Goal: Information Seeking & Learning: Compare options

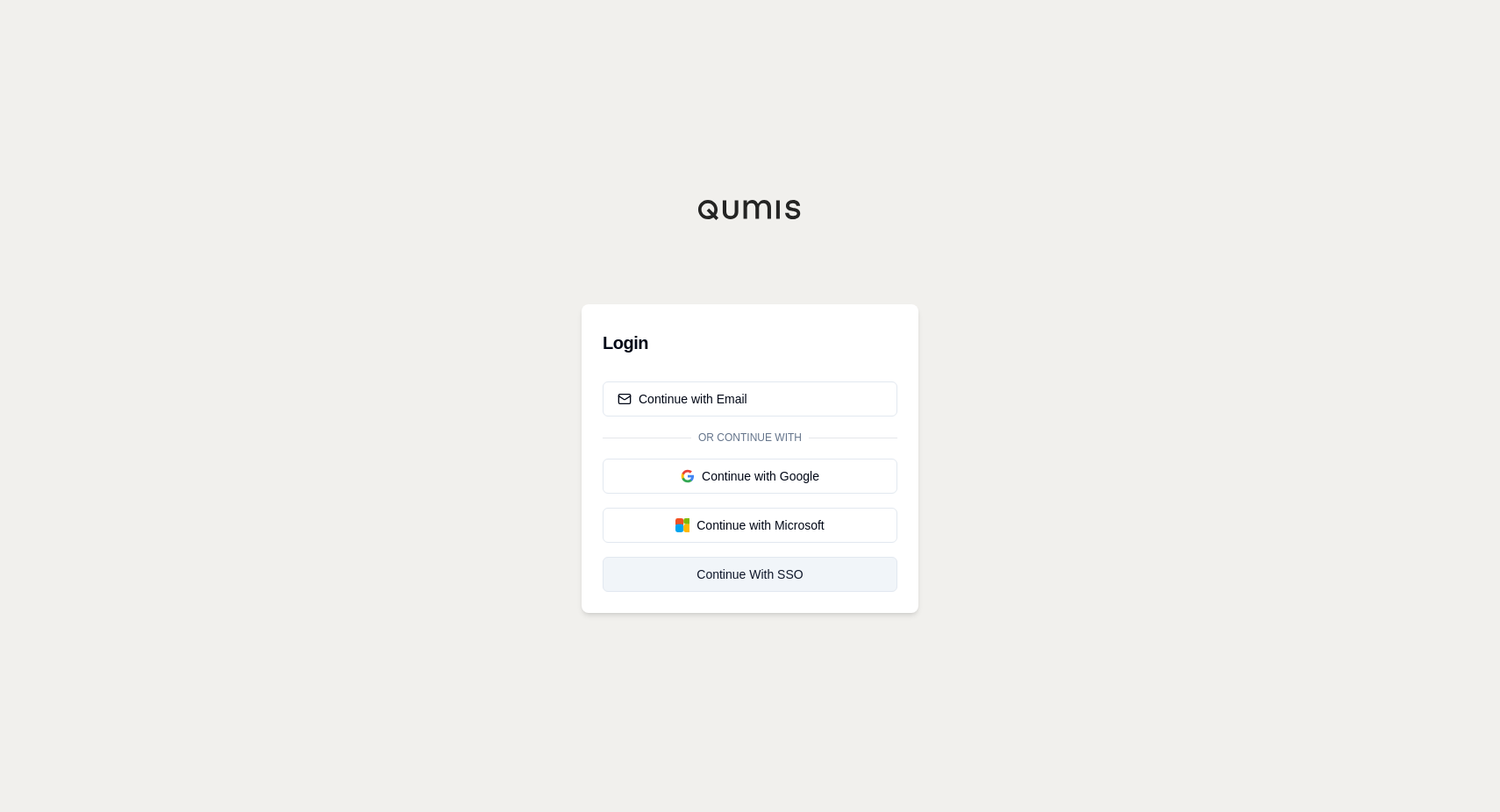
click at [764, 574] on div "Continue With SSO" at bounding box center [749, 574] width 264 height 17
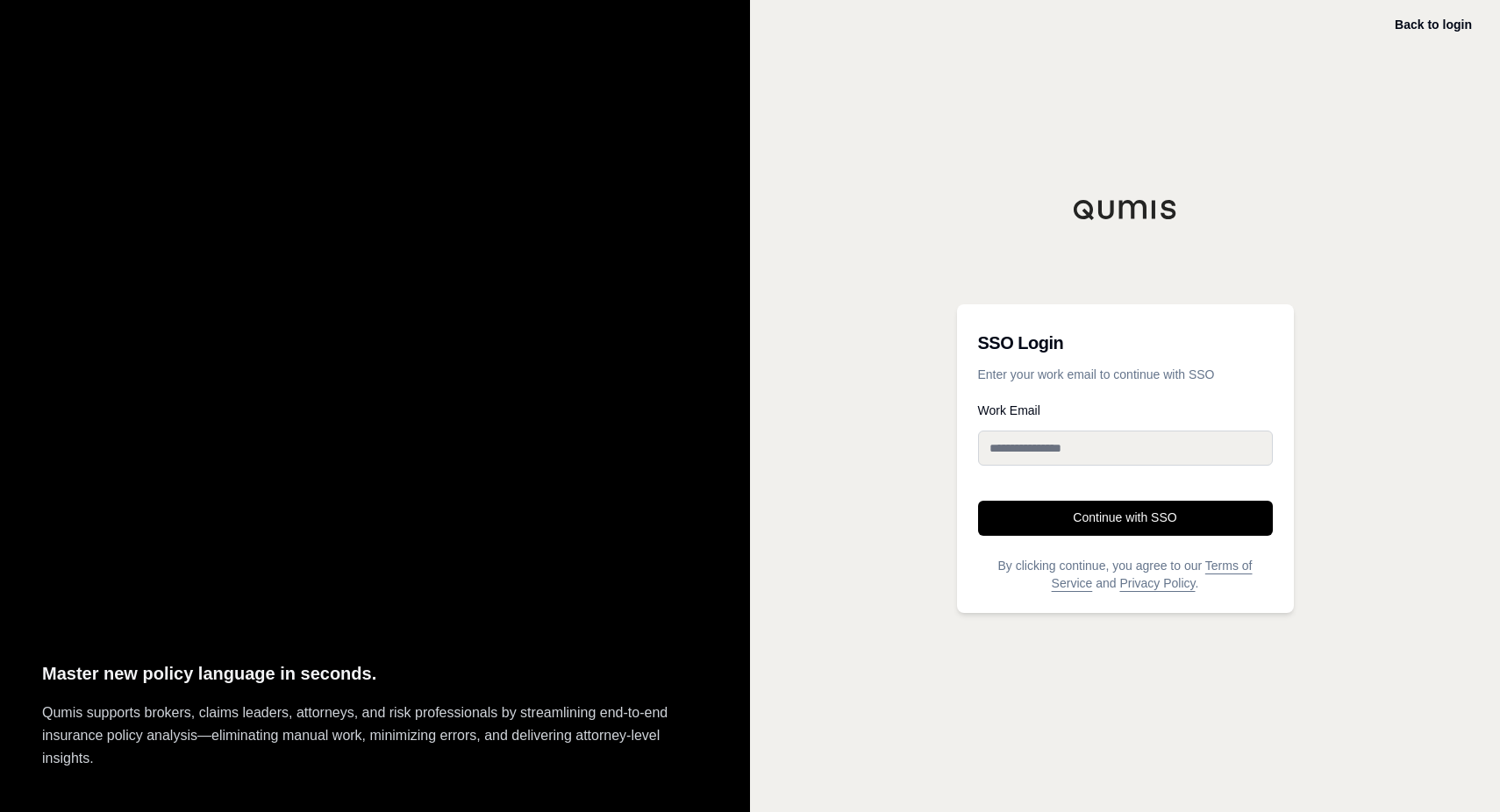
click at [1047, 445] on input "Work Email" at bounding box center [1125, 448] width 295 height 35
type input "**********"
click at [1129, 512] on button "Continue with SSO" at bounding box center [1125, 518] width 295 height 35
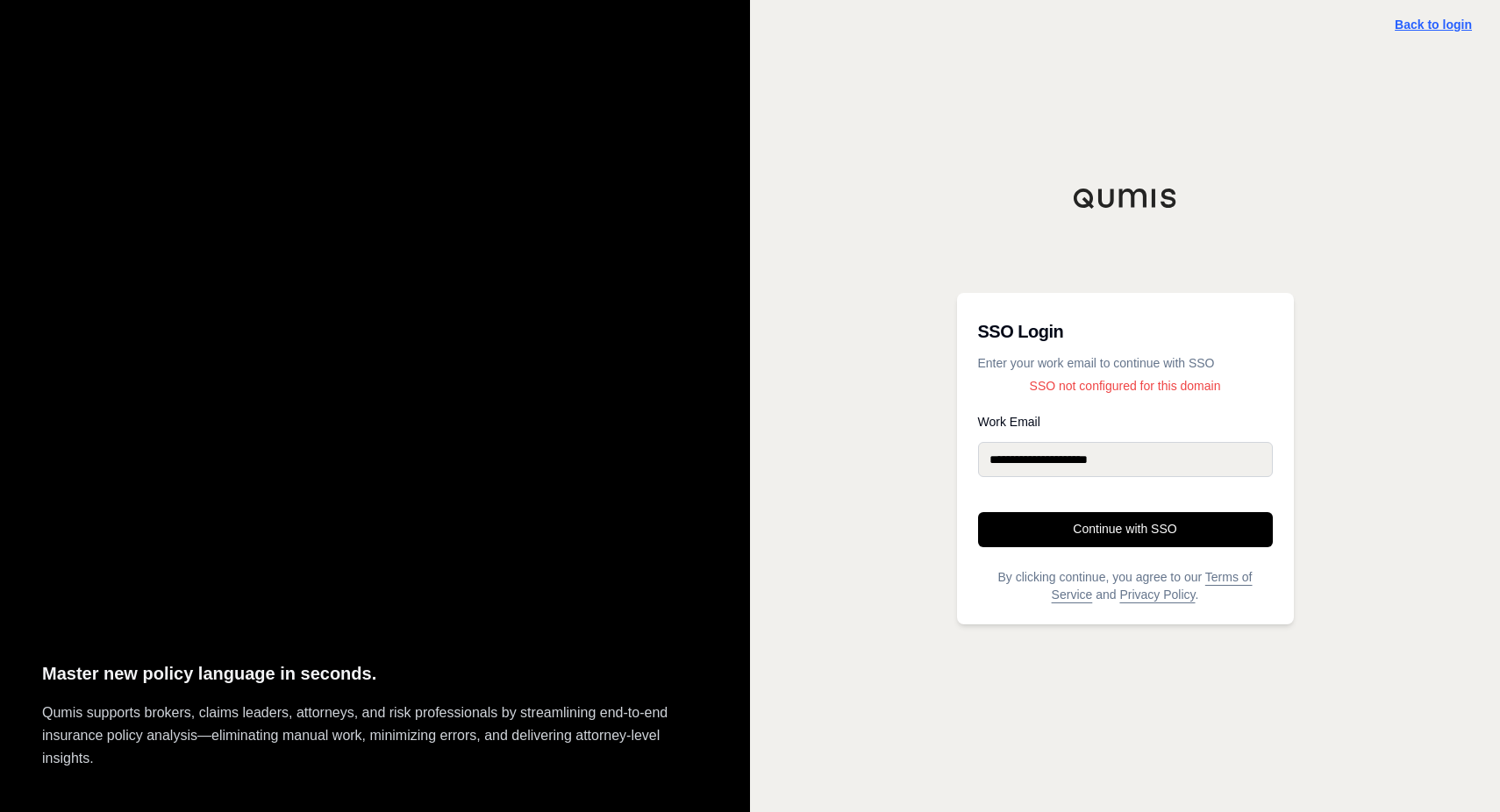
click at [1435, 19] on link "Back to login" at bounding box center [1433, 24] width 78 height 14
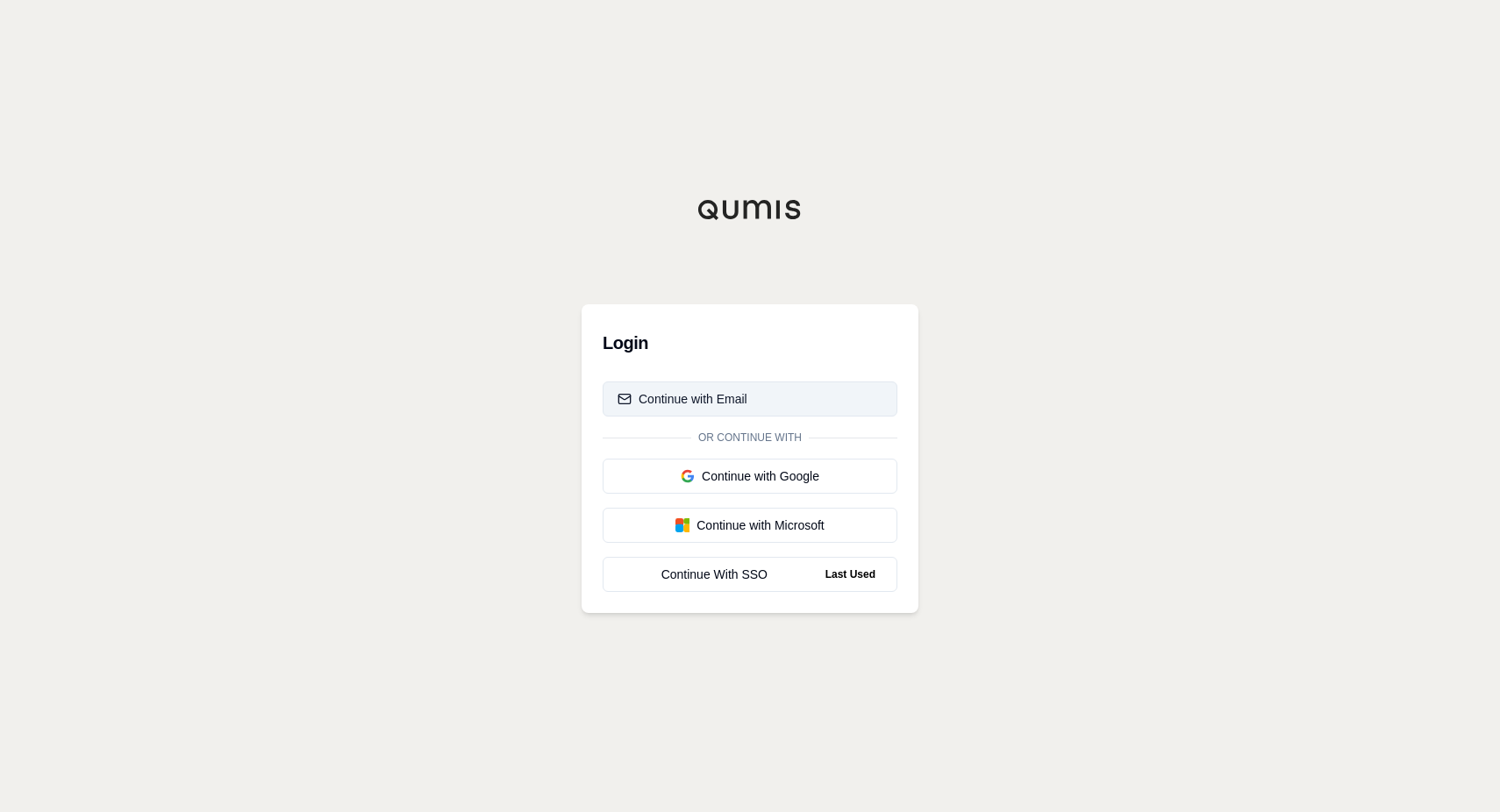
click at [711, 400] on div "Continue with Email" at bounding box center [682, 398] width 130 height 17
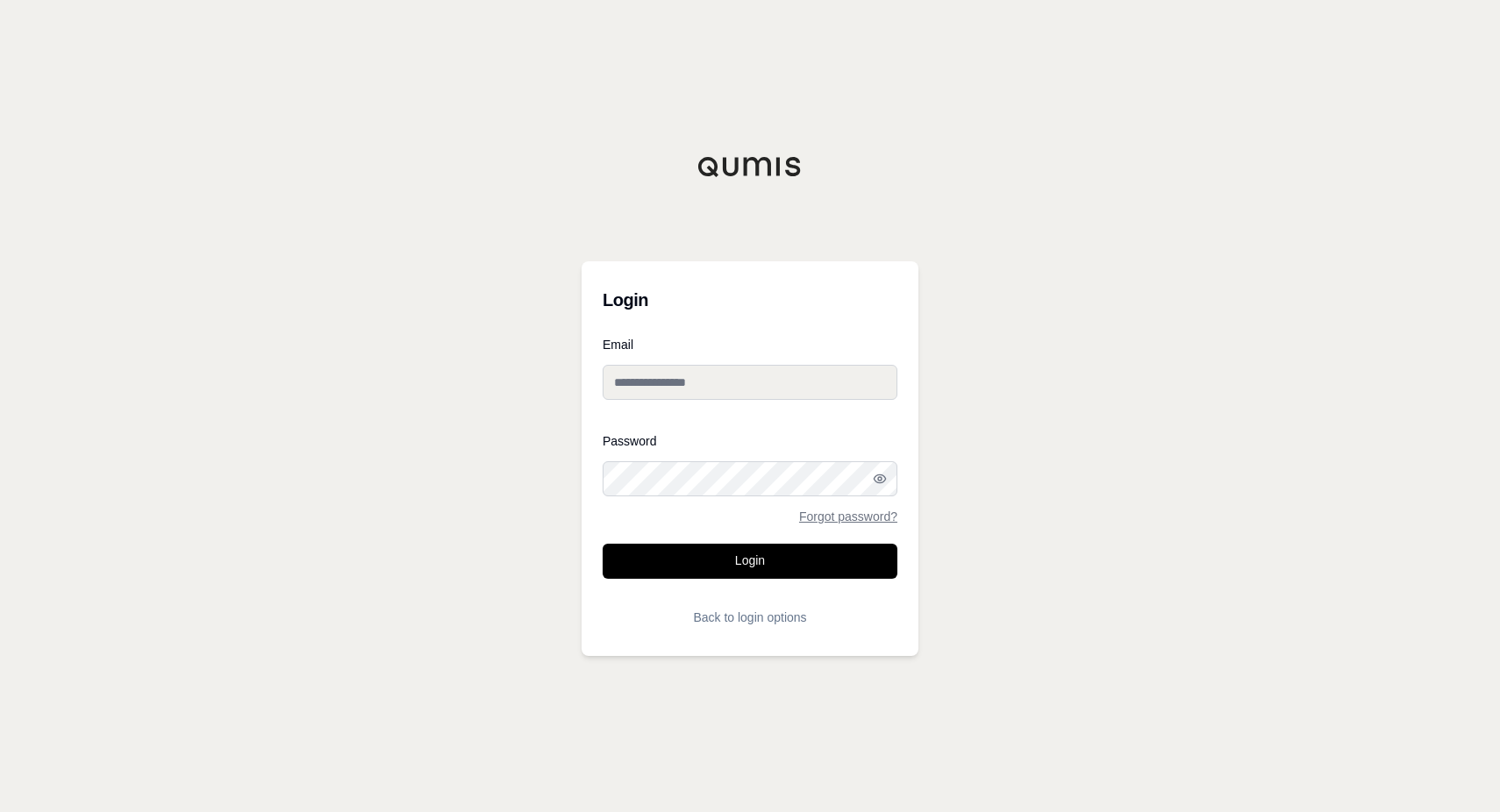
type input "**********"
click at [883, 478] on icon "button" at bounding box center [880, 479] width 14 height 14
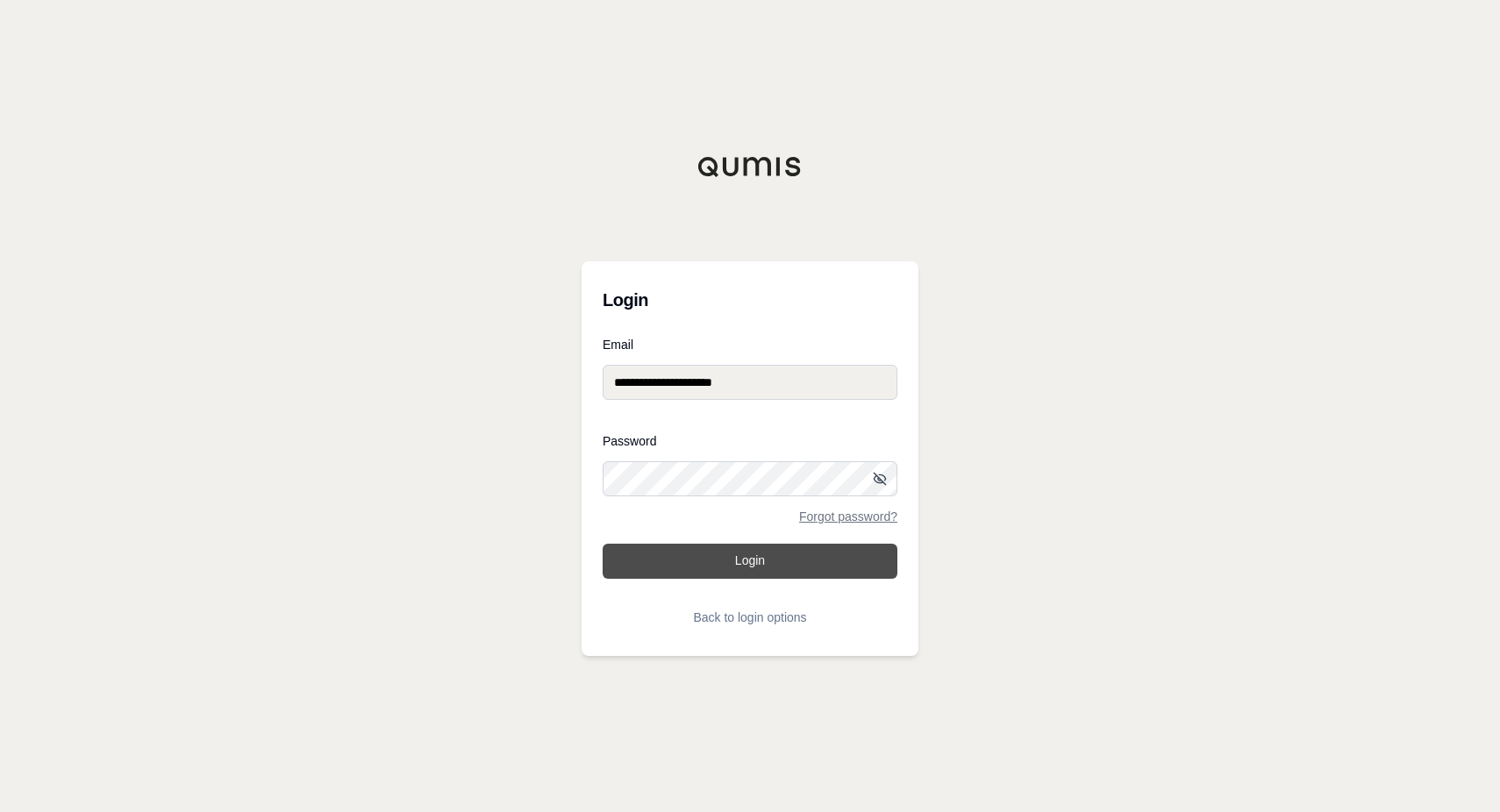
click at [760, 547] on button "Login" at bounding box center [750, 561] width 295 height 35
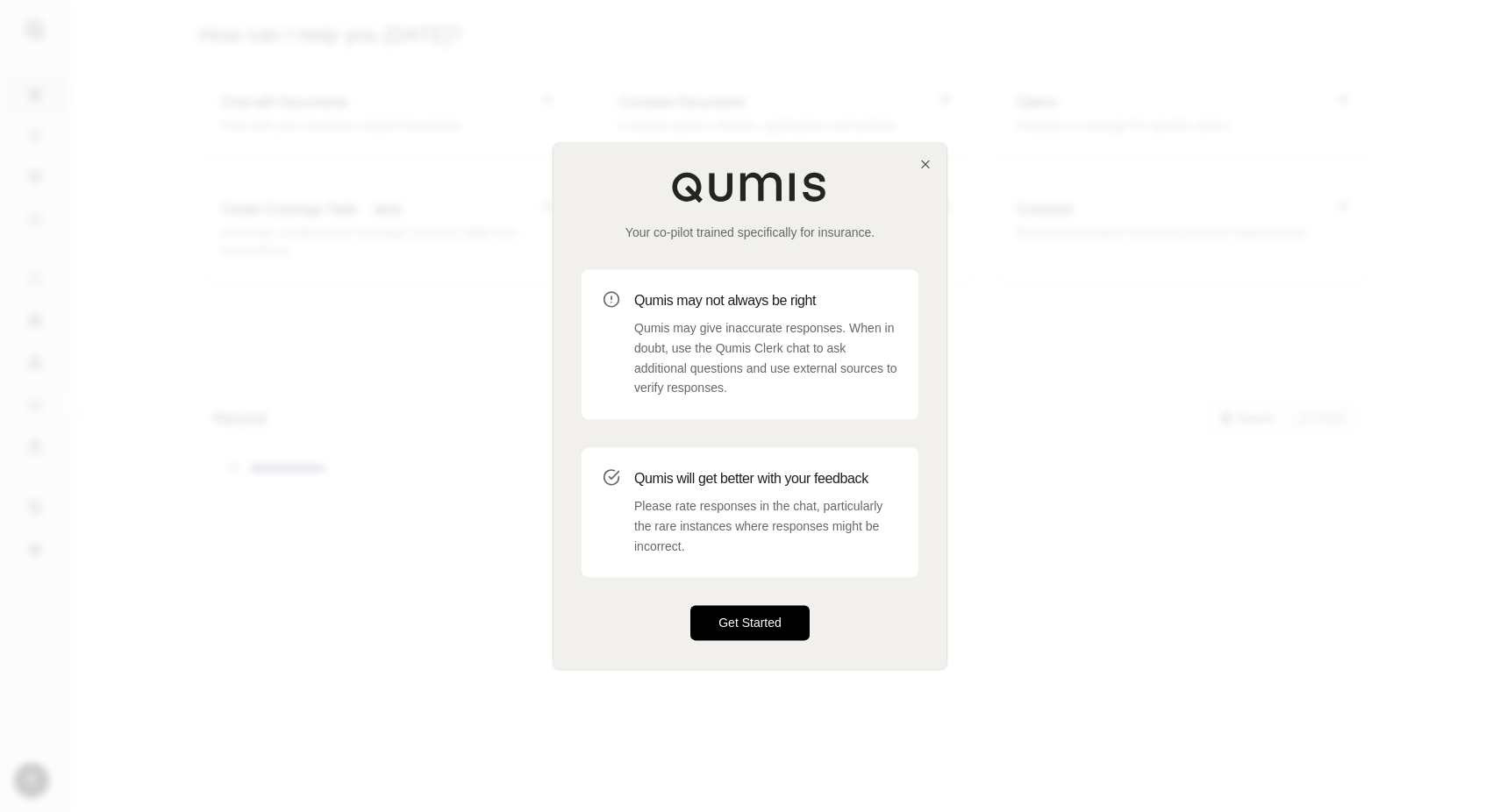
click at [765, 626] on button "Get Started" at bounding box center [750, 623] width 119 height 35
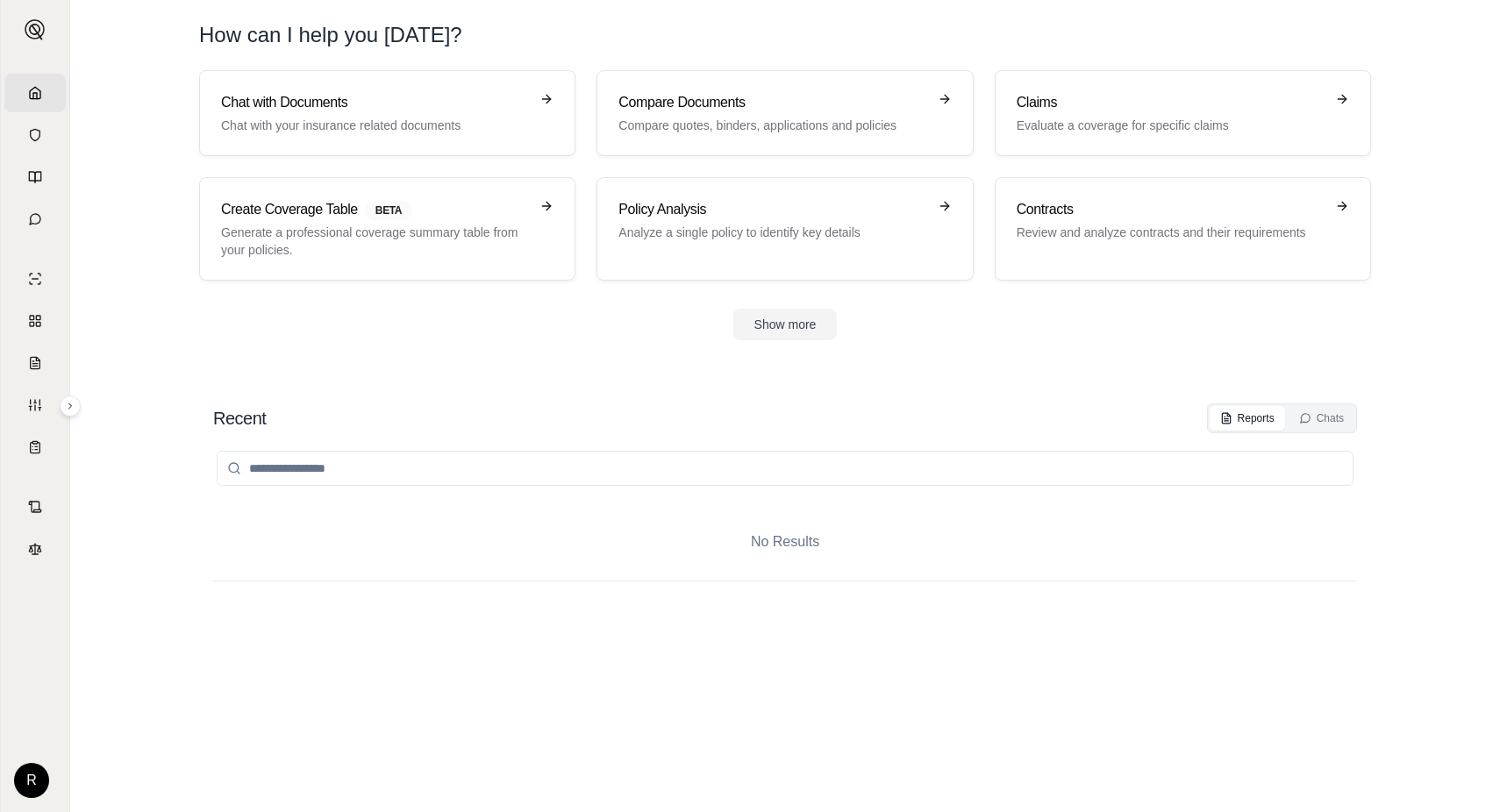
click at [1005, 364] on section "Chat with Documents Chat with your insurance related documents Compare Document…" at bounding box center [785, 219] width 1416 height 298
click at [746, 108] on h3 "Compare Documents" at bounding box center [772, 102] width 308 height 21
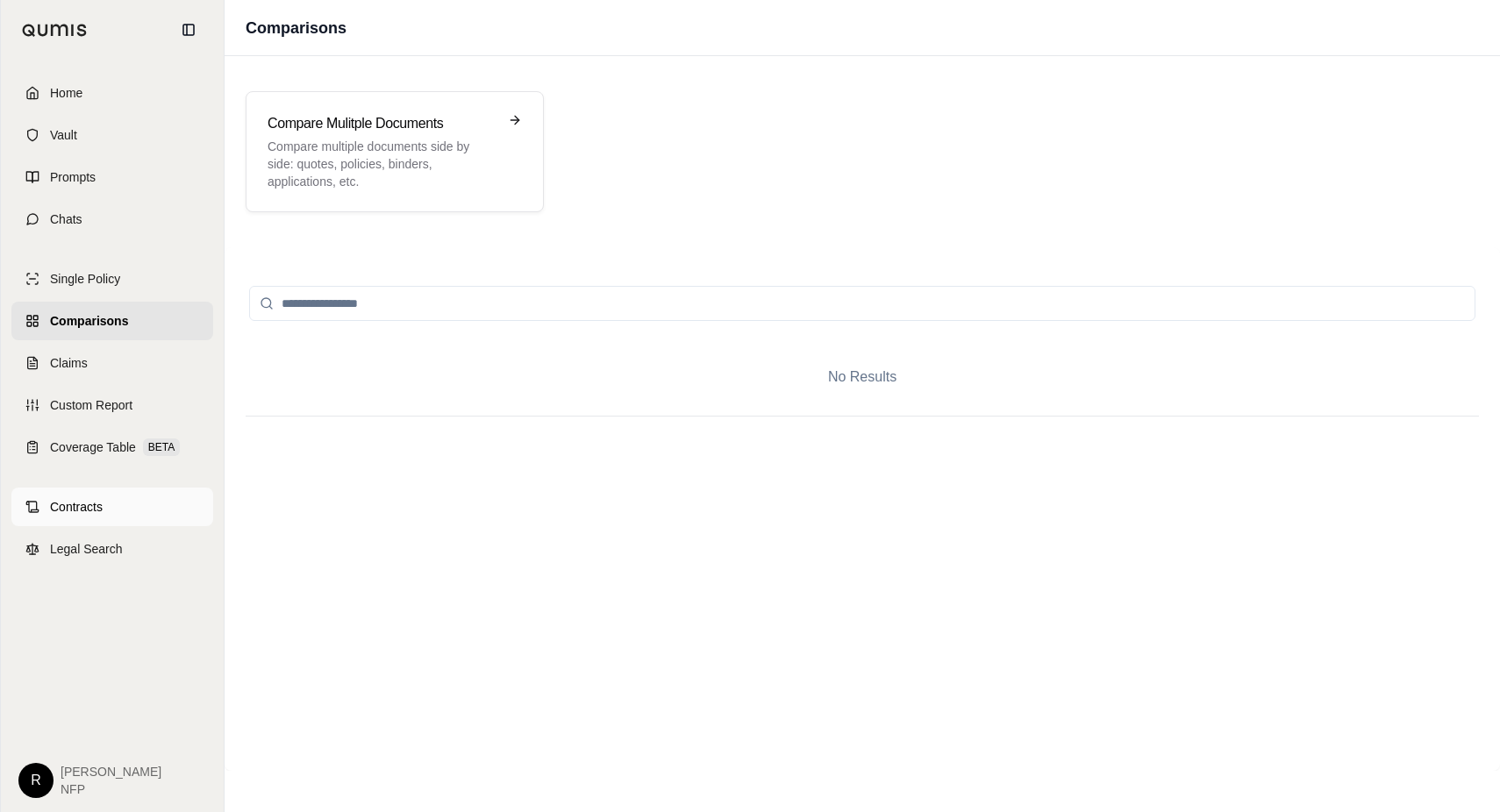
click at [113, 505] on link "Contracts" at bounding box center [113, 506] width 202 height 39
